Goal: Task Accomplishment & Management: Manage account settings

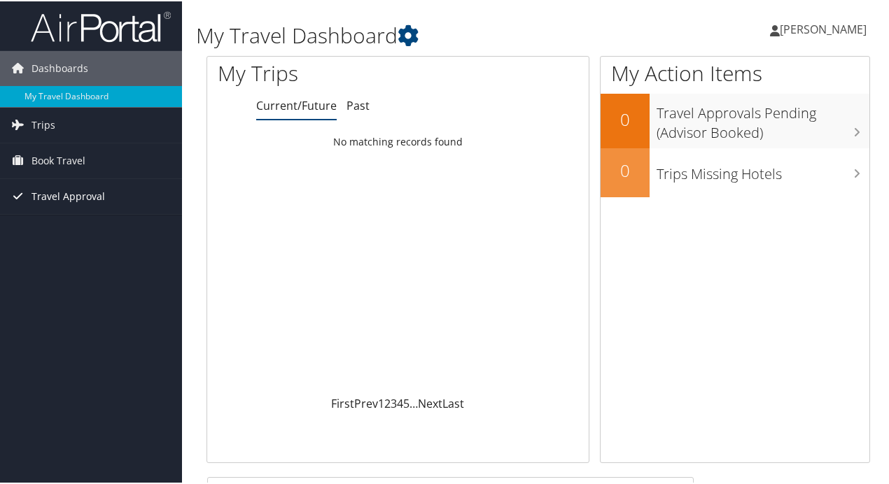
click at [57, 185] on span "Travel Approval" at bounding box center [67, 195] width 73 height 35
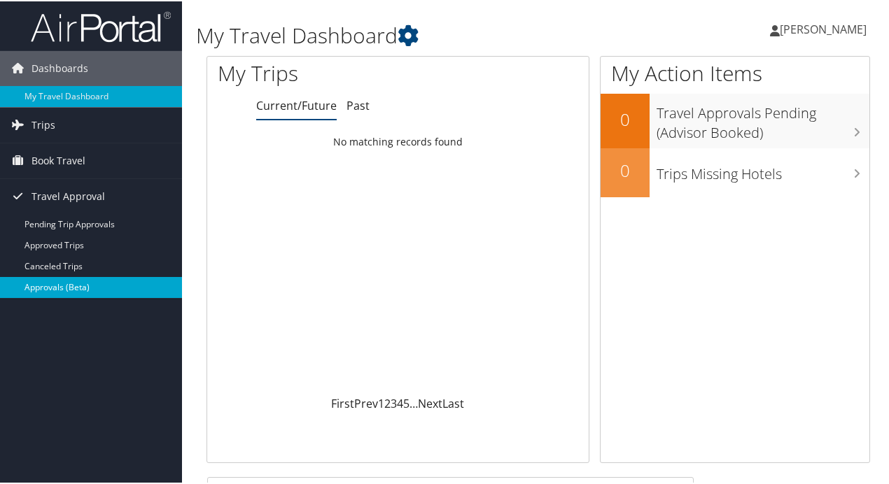
click at [52, 291] on link "Approvals (Beta)" at bounding box center [91, 286] width 182 height 21
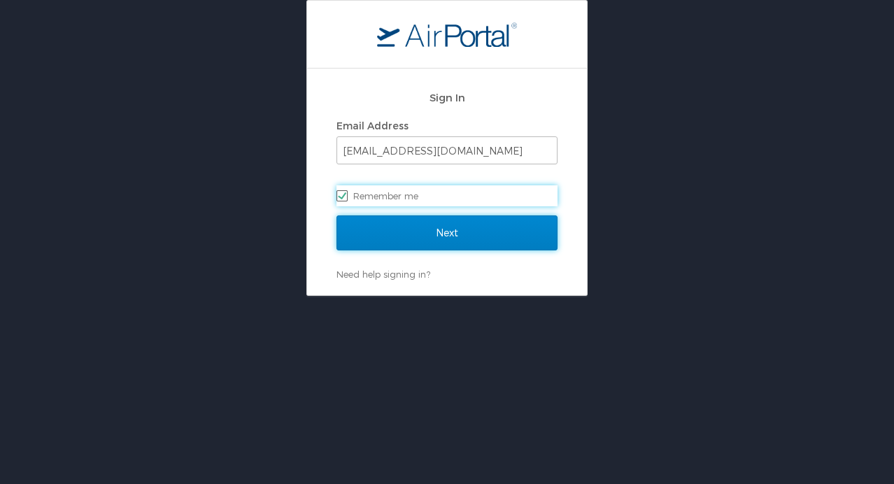
click at [440, 226] on input "Next" at bounding box center [447, 232] width 221 height 35
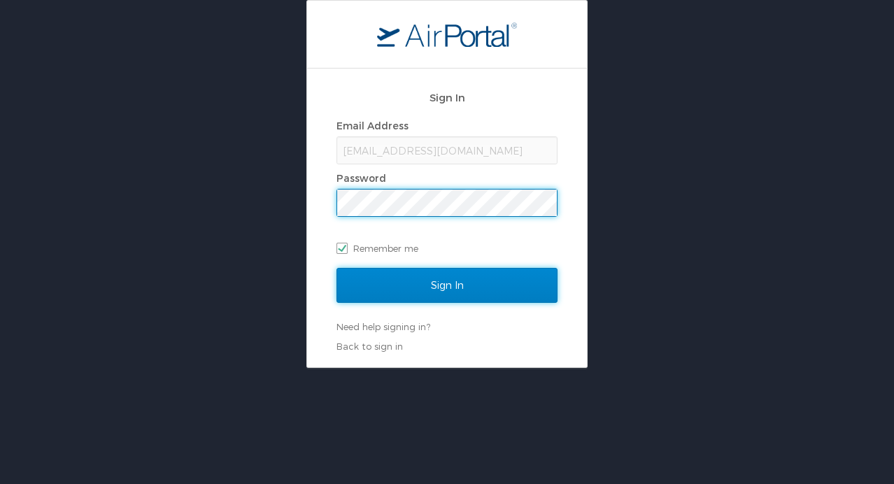
click at [421, 276] on input "Sign In" at bounding box center [447, 285] width 221 height 35
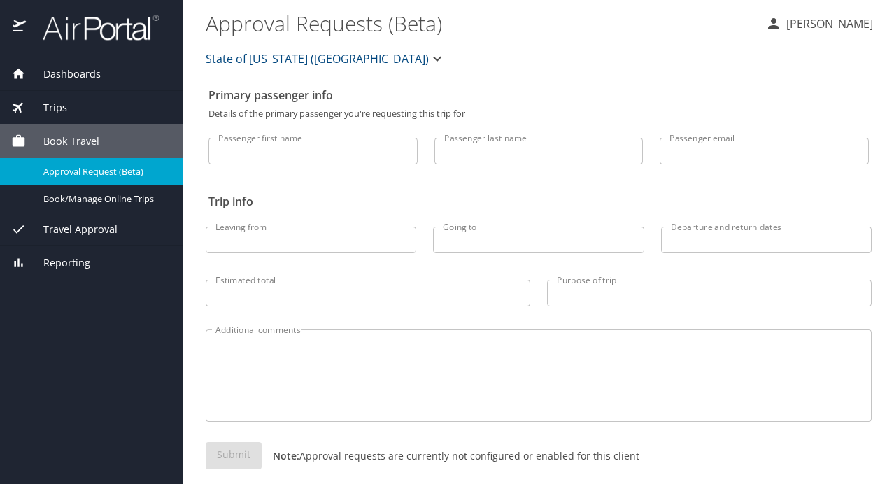
click at [87, 227] on span "Travel Approval" at bounding box center [72, 229] width 92 height 15
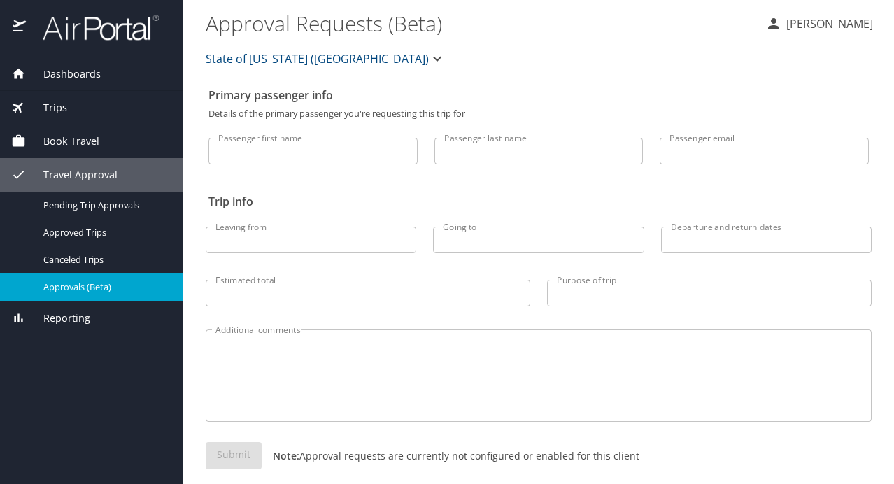
click at [80, 289] on span "Approvals (Beta)" at bounding box center [104, 287] width 123 height 13
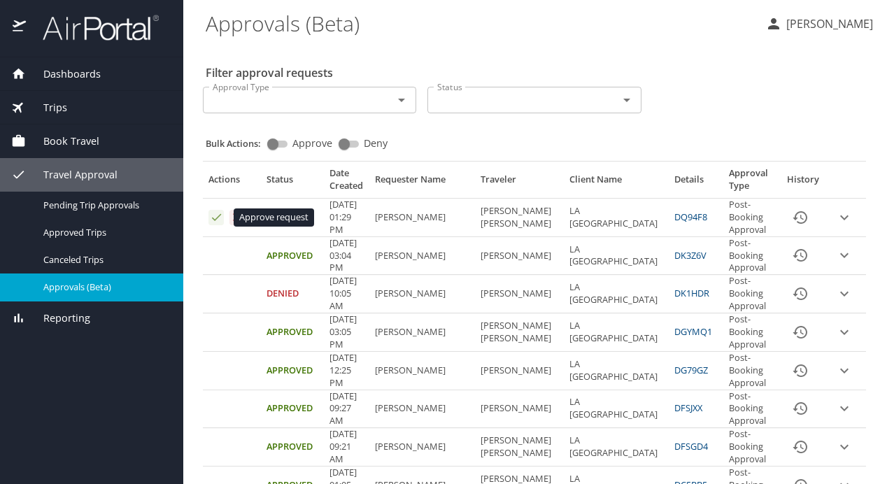
click at [211, 217] on icon "Approval table" at bounding box center [216, 217] width 13 height 13
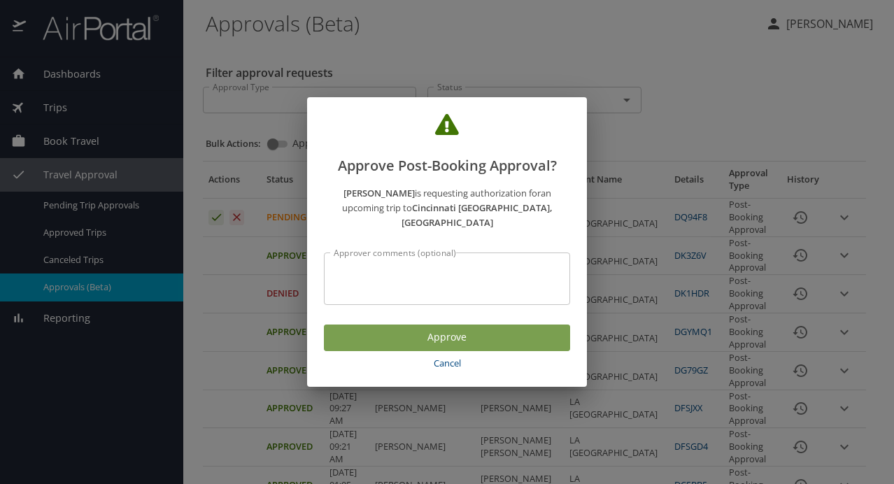
click at [431, 329] on span "Approve" at bounding box center [447, 337] width 224 height 17
